Goal: Information Seeking & Learning: Compare options

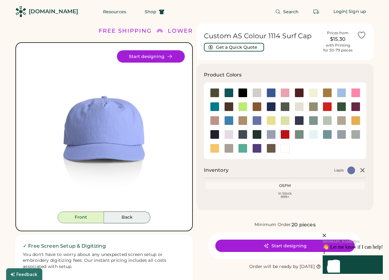
click at [127, 218] on button "Back" at bounding box center [127, 217] width 46 height 12
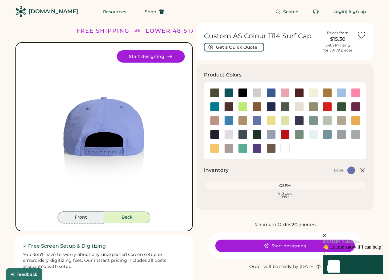
click at [90, 215] on button "Front" at bounding box center [81, 217] width 46 height 12
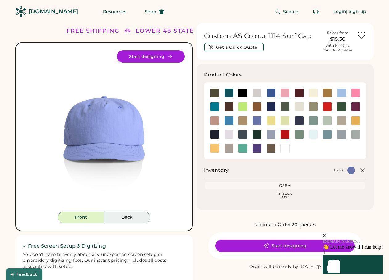
click at [132, 214] on button "Back" at bounding box center [127, 217] width 46 height 12
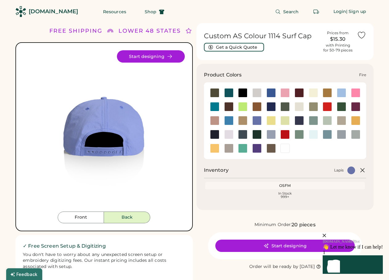
click at [331, 109] on div at bounding box center [326, 106] width 9 height 9
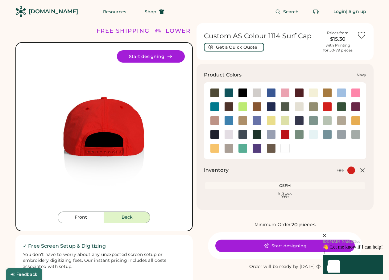
click at [216, 131] on div at bounding box center [214, 134] width 9 height 9
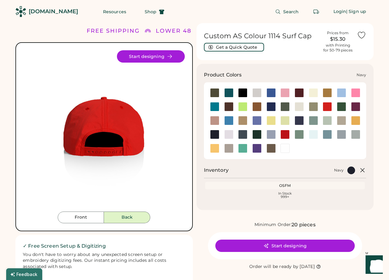
click at [214, 136] on div at bounding box center [214, 134] width 9 height 9
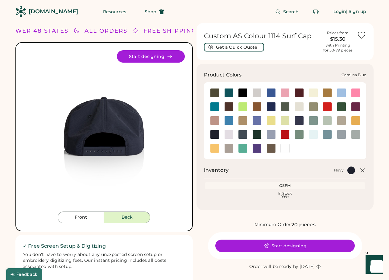
click at [341, 92] on div at bounding box center [341, 92] width 9 height 9
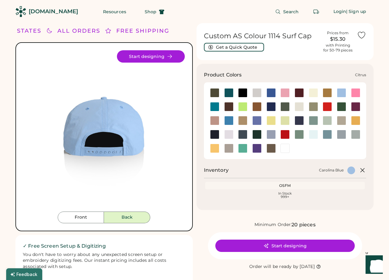
click at [242, 108] on div at bounding box center [242, 106] width 9 height 9
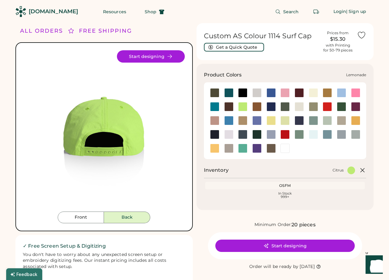
click at [268, 123] on div at bounding box center [270, 120] width 9 height 9
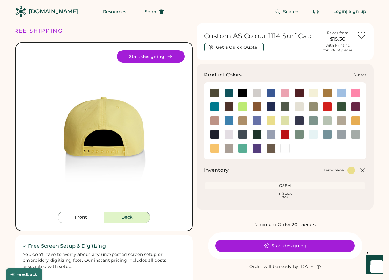
click at [216, 148] on div at bounding box center [214, 148] width 9 height 9
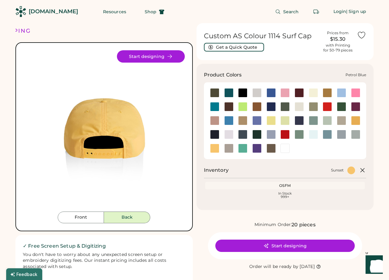
click at [244, 136] on div at bounding box center [242, 134] width 9 height 9
